Goal: Task Accomplishment & Management: Use online tool/utility

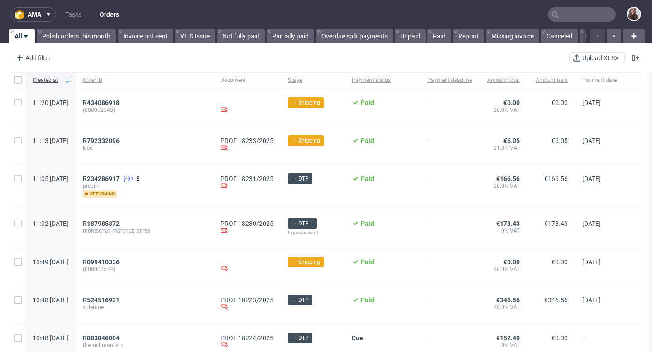
click at [584, 14] on input "text" at bounding box center [582, 14] width 68 height 14
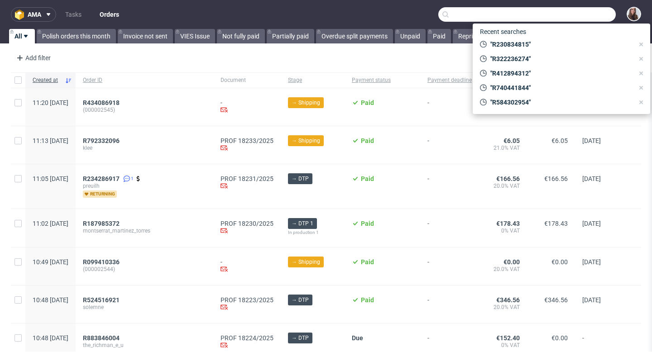
paste input "R359013101"
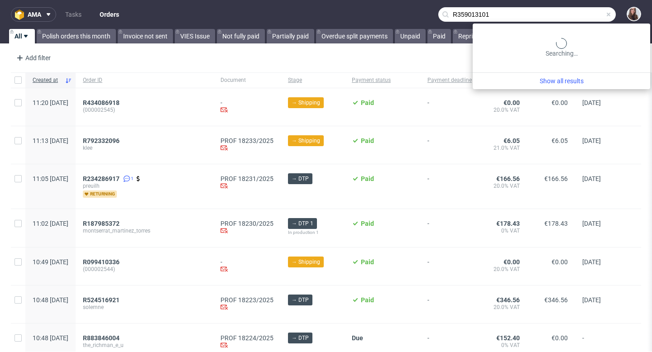
type input "R359013101"
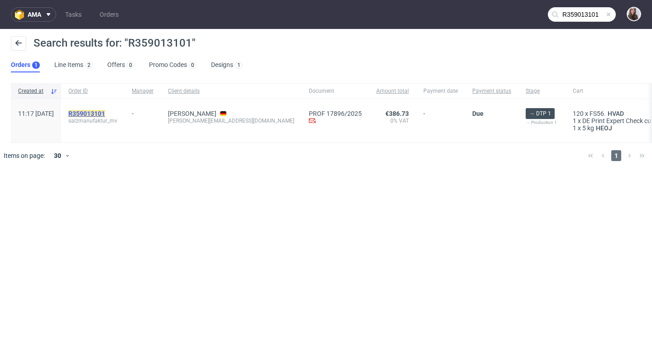
click at [105, 112] on mark "R359013101" at bounding box center [86, 113] width 37 height 7
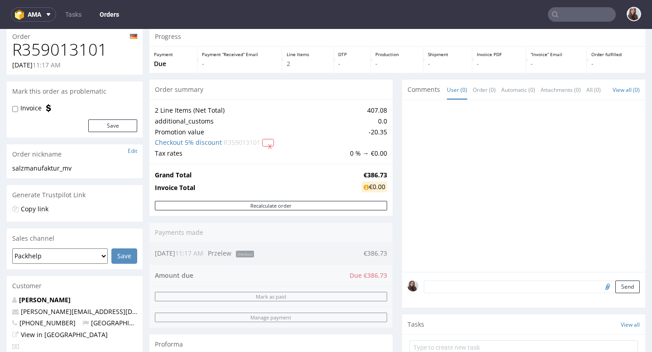
scroll to position [36, 0]
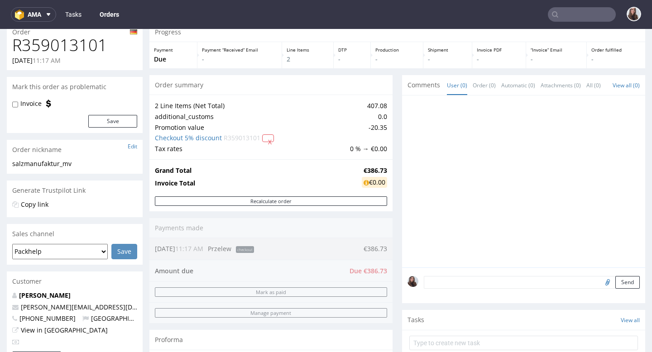
click at [75, 18] on link "Tasks" at bounding box center [73, 14] width 27 height 14
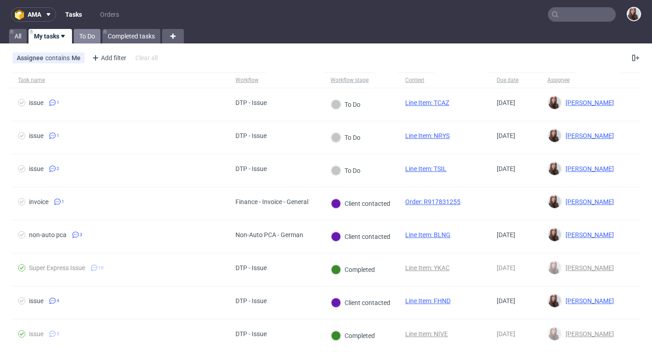
click at [84, 36] on link "To Do" at bounding box center [87, 36] width 27 height 14
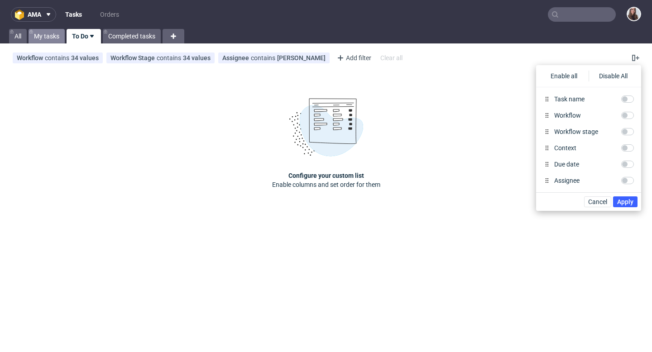
click at [54, 35] on link "My tasks" at bounding box center [47, 36] width 36 height 14
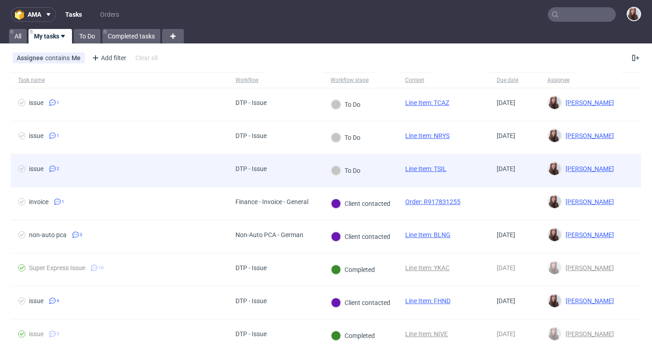
click at [201, 169] on span "issue 2" at bounding box center [119, 170] width 203 height 11
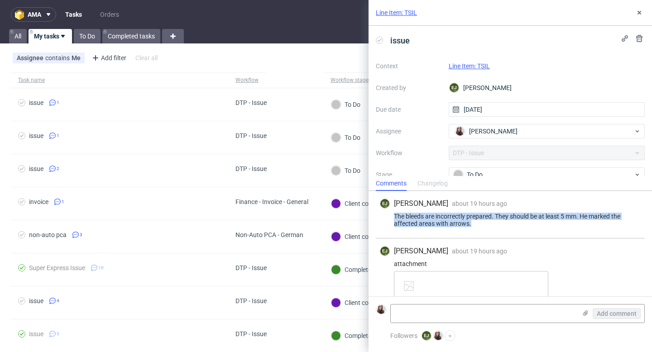
drag, startPoint x: 394, startPoint y: 215, endPoint x: 489, endPoint y: 227, distance: 95.5
click at [489, 227] on div "EJ Elżbieta Jelińska about 19 hours ago 27th Aug 2025, 16:49 The bleeds are inc…" at bounding box center [510, 215] width 269 height 48
copy div "The bleeds are incorrectly prepared. They should be at least 5 mm. He marked th…"
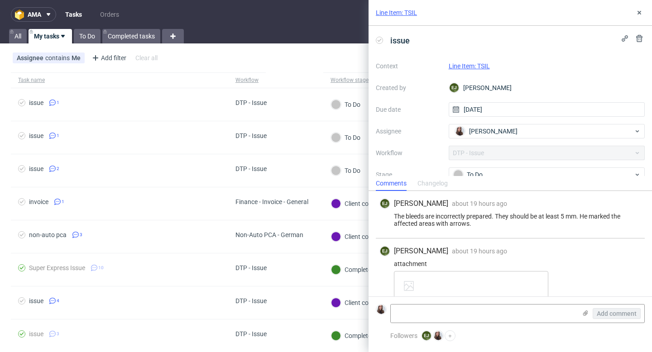
click at [478, 60] on div "Context Line Item: TSIL Created by EJ Elżbieta Jelińska Due date 27/08/2025 Ass…" at bounding box center [510, 146] width 269 height 174
click at [476, 68] on link "Line Item: TSIL" at bounding box center [469, 66] width 41 height 7
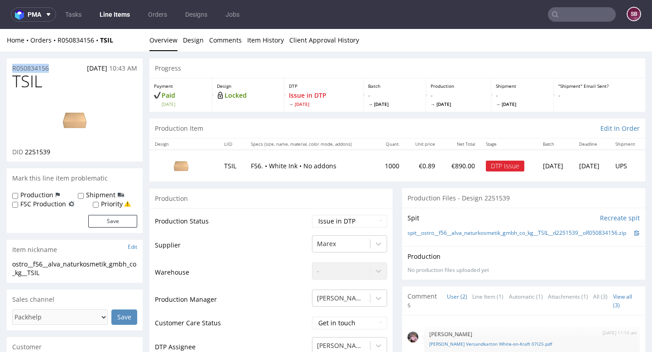
drag, startPoint x: 52, startPoint y: 68, endPoint x: 10, endPoint y: 68, distance: 41.2
click at [10, 68] on div "R050834156 [DATE] 10:43 AM" at bounding box center [75, 65] width 136 height 14
copy p "R050834156"
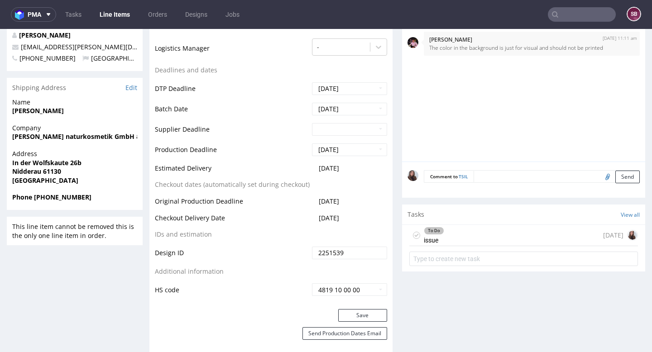
scroll to position [331, 0]
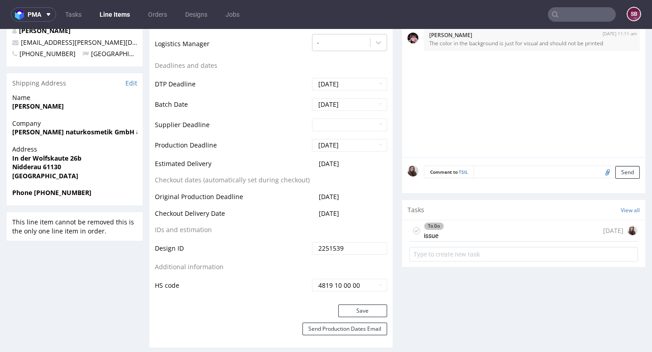
click at [447, 239] on div "To Do issue [DATE]" at bounding box center [524, 231] width 229 height 21
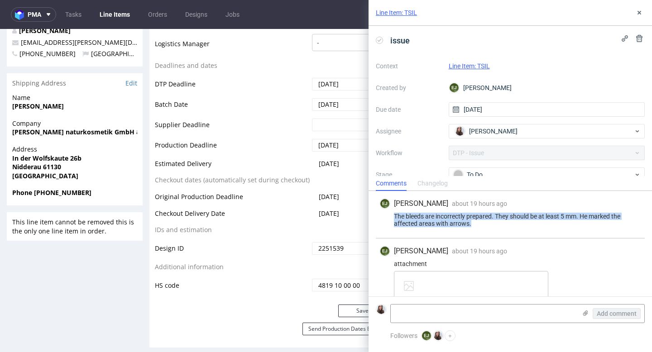
drag, startPoint x: 476, startPoint y: 225, endPoint x: 396, endPoint y: 218, distance: 80.5
click at [396, 218] on div "The bleeds are incorrectly prepared. They should be at least 5 mm. He marked th…" at bounding box center [511, 220] width 262 height 14
copy div "The bleeds are incorrectly prepared. They should be at least 5 mm. He marked th…"
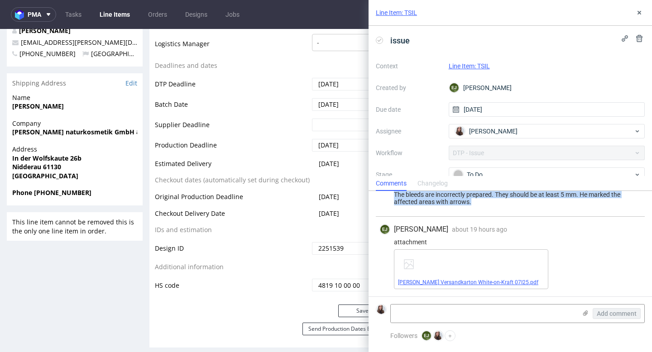
click at [431, 283] on link "[PERSON_NAME] Versandkarton White-on-Kraft 07I25.pdf" at bounding box center [468, 283] width 140 height 6
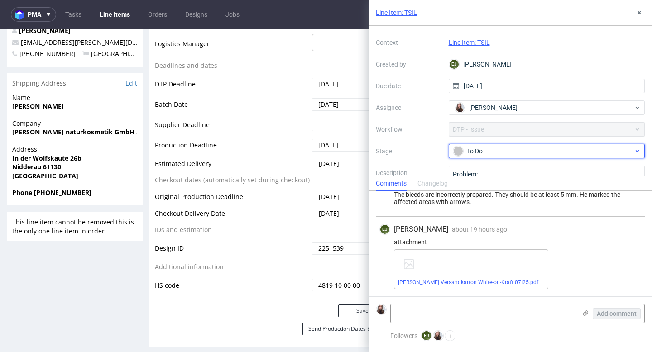
click at [480, 151] on div "To Do" at bounding box center [543, 151] width 180 height 10
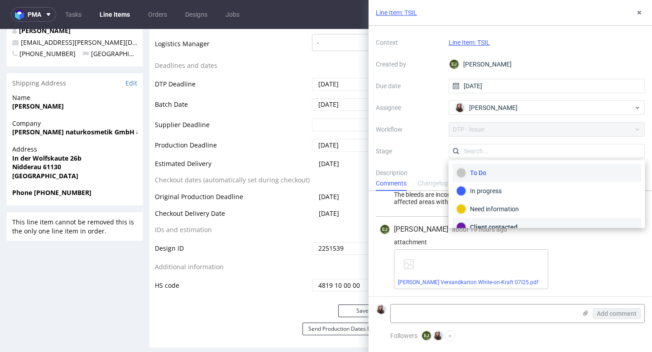
click at [483, 223] on div "Client contacted" at bounding box center [547, 227] width 181 height 10
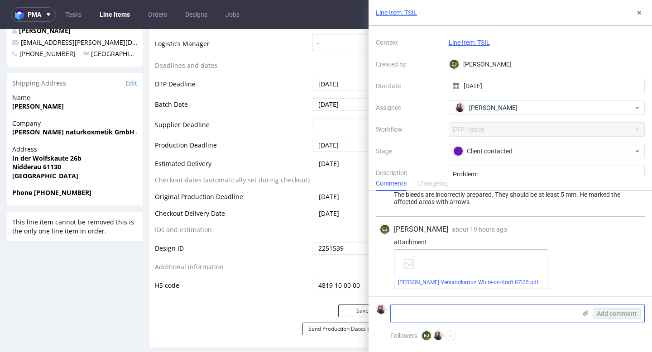
click at [420, 309] on textarea at bounding box center [484, 314] width 186 height 18
paste textarea "[URL][DOMAIN_NAME]"
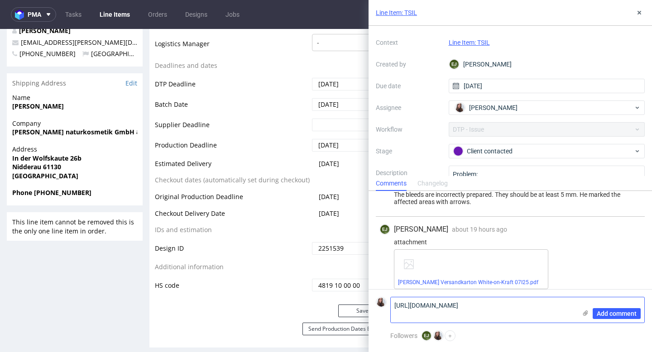
scroll to position [0, 0]
type textarea "[URL][DOMAIN_NAME]"
click at [603, 314] on span "Add comment" at bounding box center [617, 314] width 40 height 6
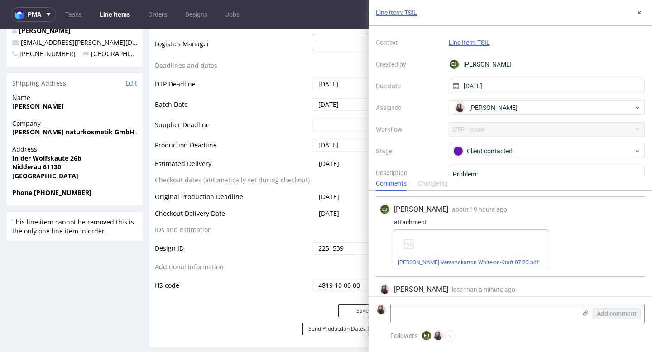
scroll to position [62, 0]
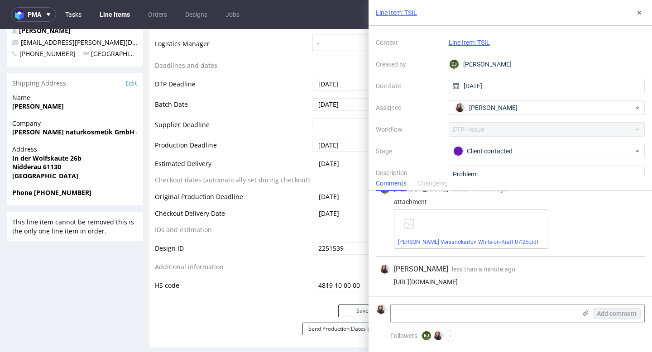
click at [70, 18] on link "Tasks" at bounding box center [73, 14] width 27 height 14
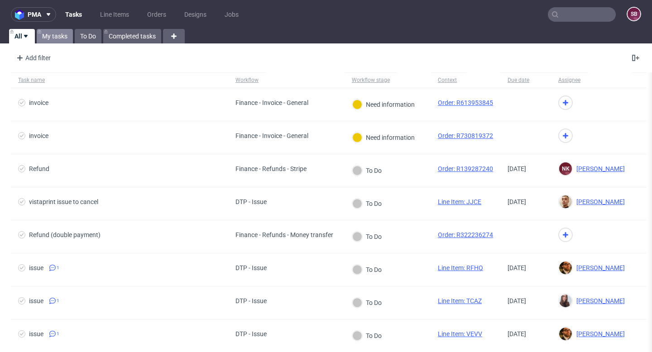
click at [61, 35] on link "My tasks" at bounding box center [55, 36] width 36 height 14
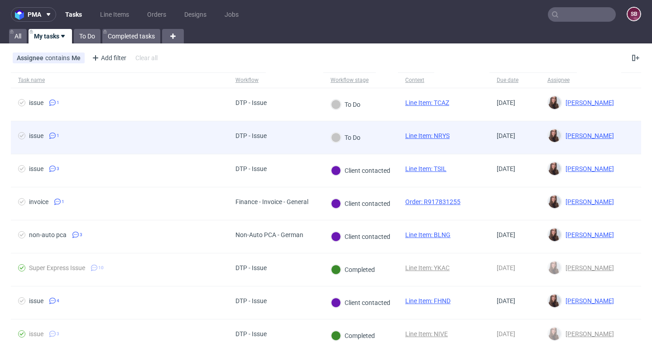
click at [294, 126] on div "DTP - Issue" at bounding box center [275, 137] width 95 height 33
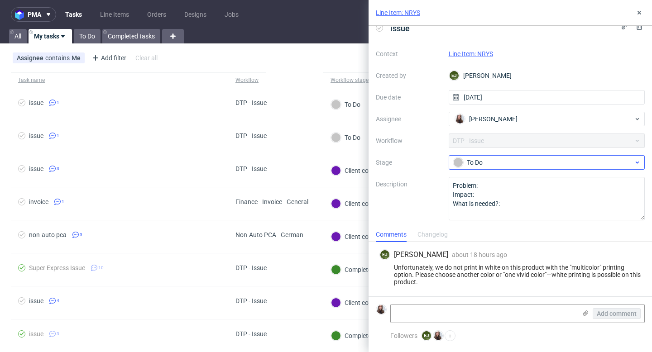
scroll to position [13, 0]
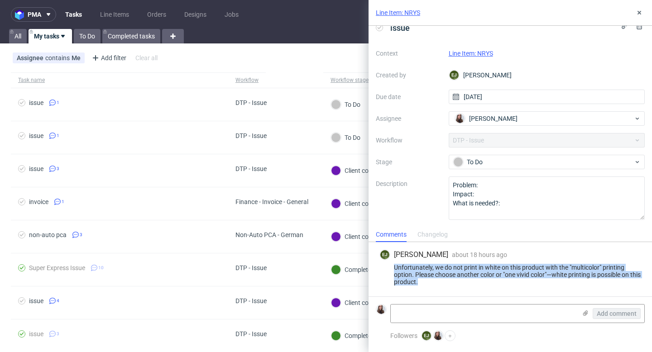
drag, startPoint x: 434, startPoint y: 279, endPoint x: 391, endPoint y: 268, distance: 44.0
click at [391, 268] on div "Unfortunately, we do not print in white on this product with the "multicolor" p…" at bounding box center [511, 275] width 262 height 22
copy div "Unfortunately, we do not print in white on this product with the "multicolor" p…"
click at [411, 15] on link "Line Item: NRYS" at bounding box center [398, 12] width 44 height 9
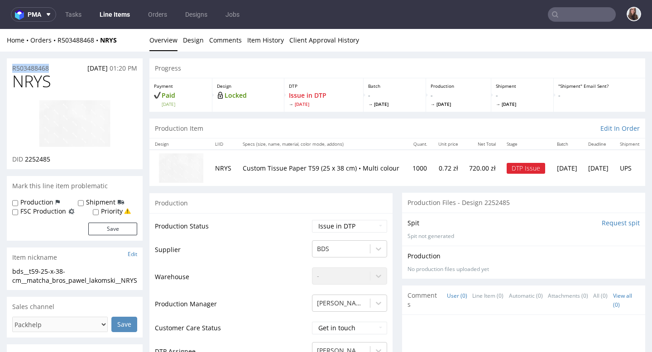
drag, startPoint x: 55, startPoint y: 64, endPoint x: 10, endPoint y: 66, distance: 44.9
click at [10, 66] on div "R503488468 24.08.2025 01:20 PM" at bounding box center [75, 65] width 136 height 14
copy p "R503488468"
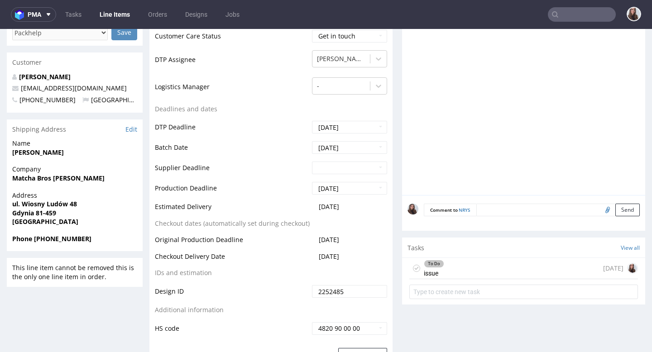
scroll to position [305, 0]
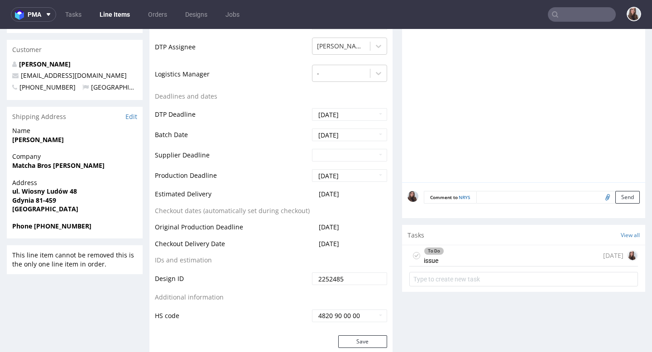
click at [458, 253] on div "To Do issue [DATE]" at bounding box center [524, 256] width 229 height 21
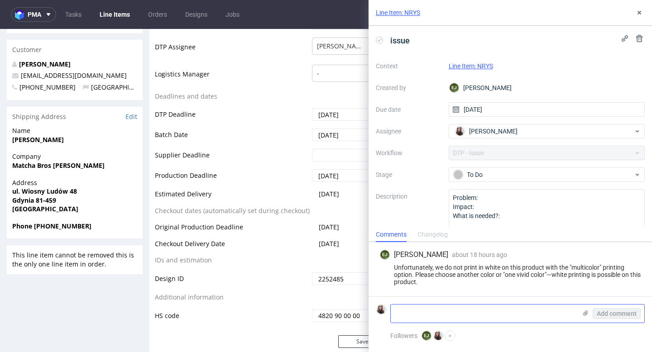
click at [430, 310] on textarea at bounding box center [484, 314] width 186 height 18
paste textarea "https://app-eu1.hubspot.com/contacts/25600958/record/0-5/215770479865/"
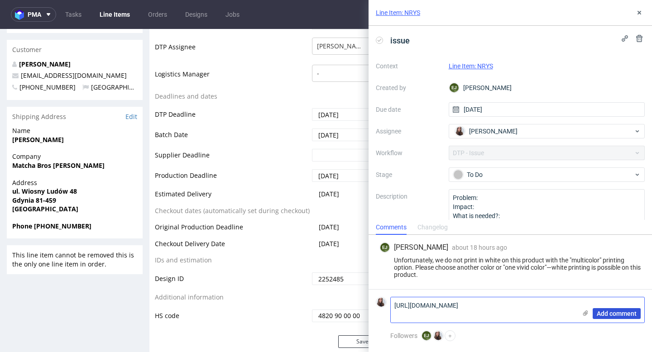
type textarea "https://app-eu1.hubspot.com/contacts/25600958/record/0-5/215770479865/"
click at [609, 314] on span "Add comment" at bounding box center [617, 314] width 40 height 6
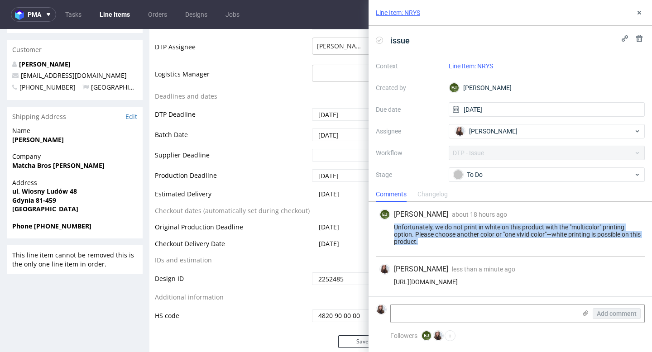
drag, startPoint x: 433, startPoint y: 246, endPoint x: 389, endPoint y: 230, distance: 46.9
click at [389, 230] on div "EJ Elżbieta Jelińska about 18 hours ago 27th Aug 2025, 17:08 Unfortunately, we …" at bounding box center [510, 229] width 269 height 55
copy div "Unfortunately, we do not print in white on this product with the "multicolor" p…"
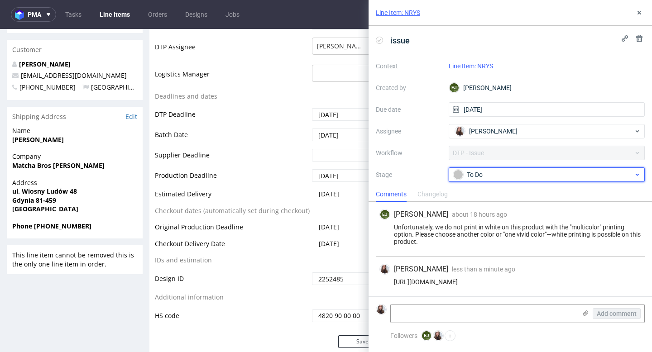
click at [494, 174] on div "To Do" at bounding box center [543, 175] width 180 height 10
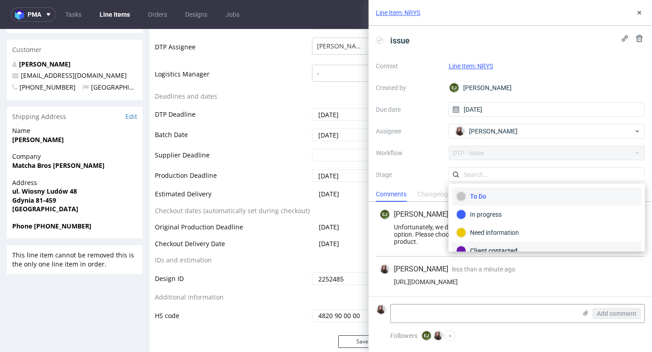
click at [483, 246] on div "Client contacted" at bounding box center [547, 251] width 181 height 10
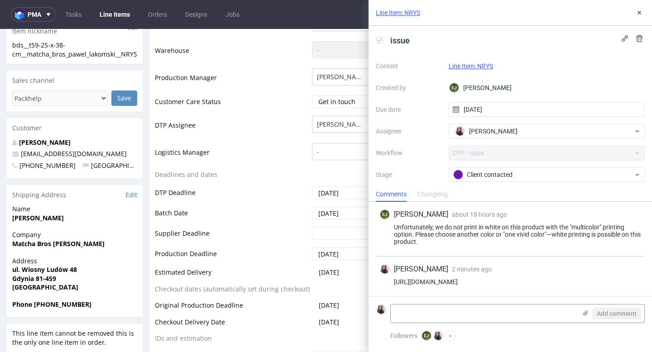
scroll to position [83, 0]
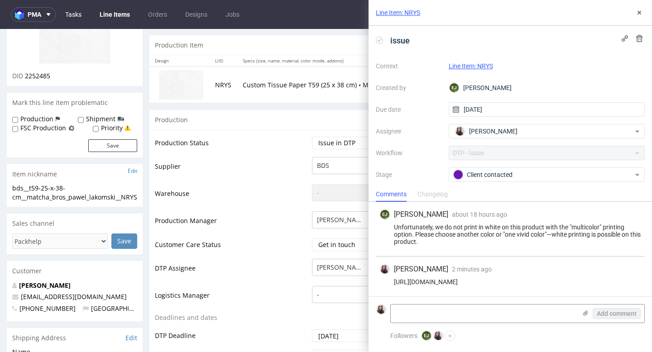
click at [74, 13] on link "Tasks" at bounding box center [73, 14] width 27 height 14
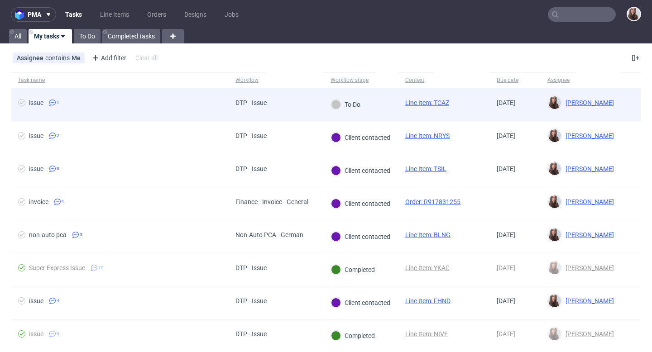
click at [262, 108] on span "DTP - Issue" at bounding box center [251, 104] width 31 height 11
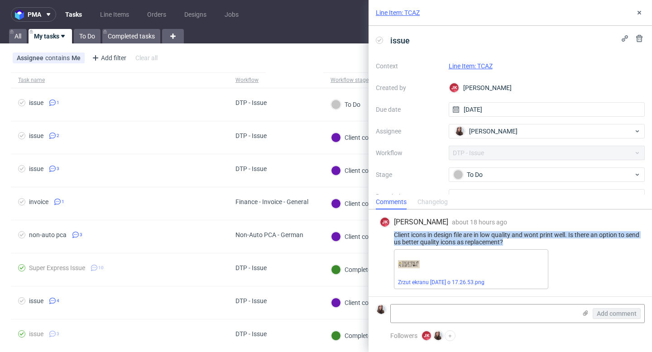
drag, startPoint x: 523, startPoint y: 241, endPoint x: 392, endPoint y: 232, distance: 131.2
click at [392, 232] on div "Client icons in design file are in low quality and wont print well. Is there an…" at bounding box center [511, 239] width 262 height 14
copy div "Client icons in design file are in low quality and wont print well. Is there an…"
click at [487, 63] on link "Line Item: TCAZ" at bounding box center [471, 66] width 44 height 7
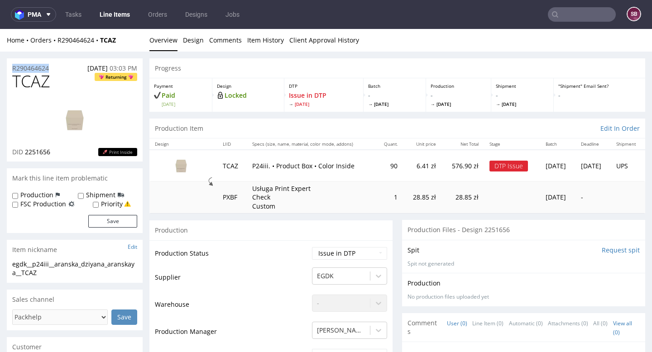
drag, startPoint x: 53, startPoint y: 71, endPoint x: 5, endPoint y: 70, distance: 47.6
copy p "R290464624"
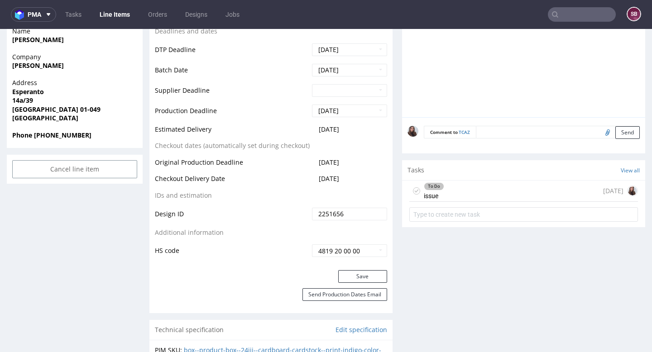
scroll to position [420, 0]
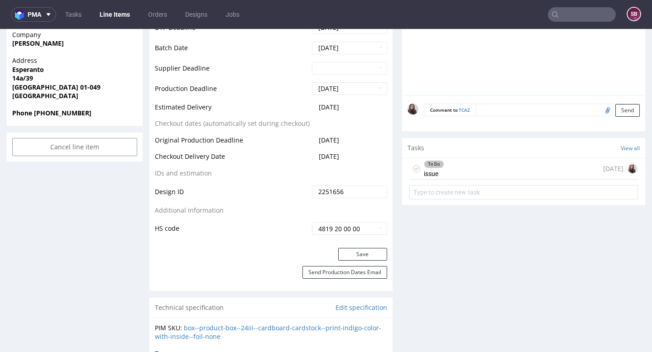
click at [452, 169] on div "To Do issue [DATE]" at bounding box center [524, 169] width 229 height 21
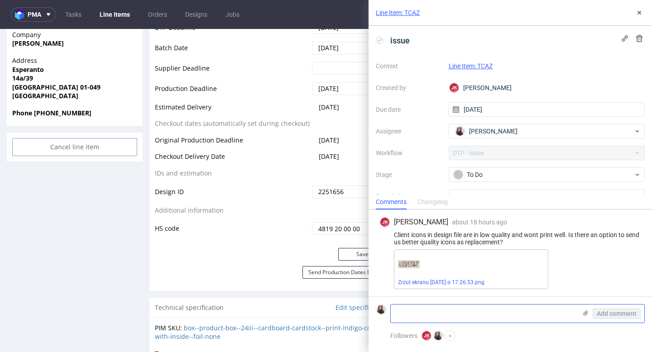
click at [426, 314] on textarea at bounding box center [484, 314] width 186 height 18
paste textarea "https://app-eu1.hubspot.com/contacts/25600958/record/0-5/215770480888/"
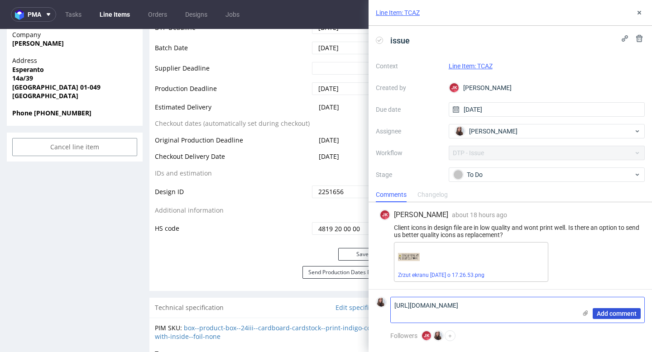
type textarea "https://app-eu1.hubspot.com/contacts/25600958/record/0-5/215770480888/"
click at [607, 314] on span "Add comment" at bounding box center [617, 314] width 40 height 6
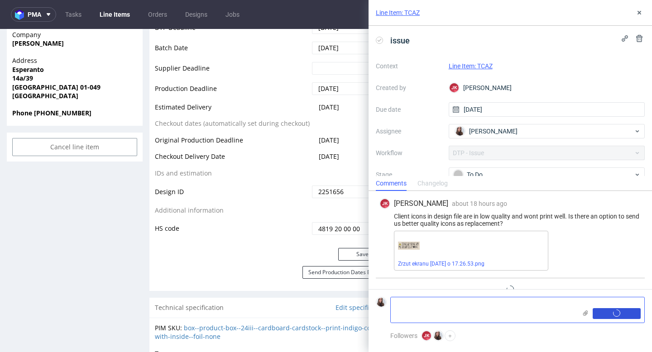
scroll to position [22, 0]
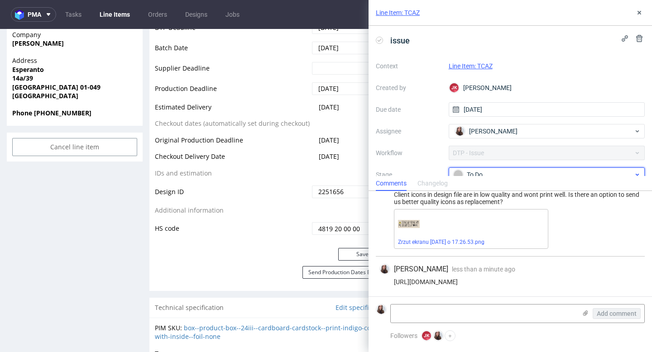
click at [487, 174] on div "To Do" at bounding box center [543, 175] width 180 height 10
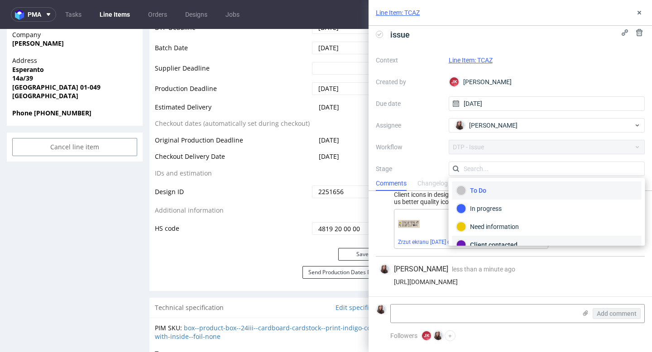
click at [498, 243] on div "Client contacted" at bounding box center [547, 245] width 181 height 10
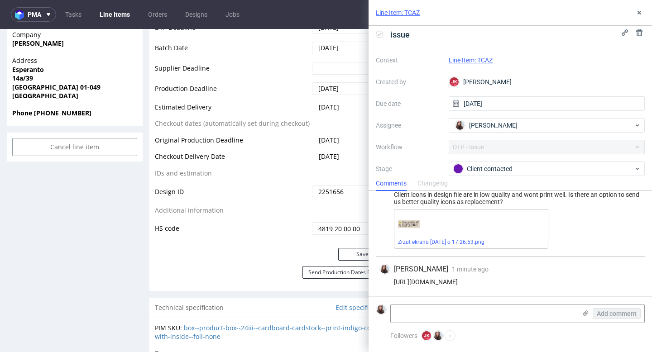
scroll to position [4, 0]
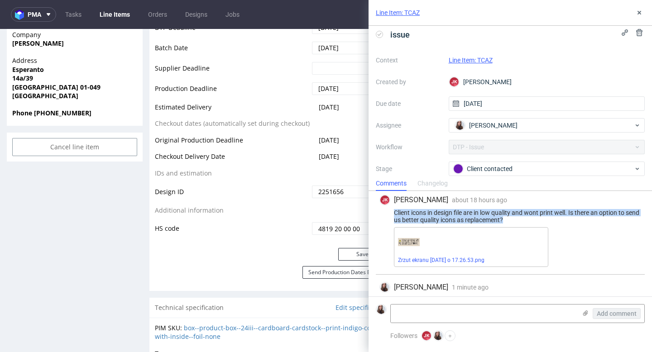
drag, startPoint x: 526, startPoint y: 219, endPoint x: 391, endPoint y: 212, distance: 135.6
click at [391, 212] on div "Client icons in design file are in low quality and wont print well. Is there an…" at bounding box center [511, 216] width 262 height 14
copy div "Client icons in design file are in low quality and wont print well. Is there an…"
click at [439, 260] on link "Zrzut ekranu 2025-08-27 o 17.26.53.png" at bounding box center [441, 260] width 87 height 6
